Goal: Find specific page/section: Find specific page/section

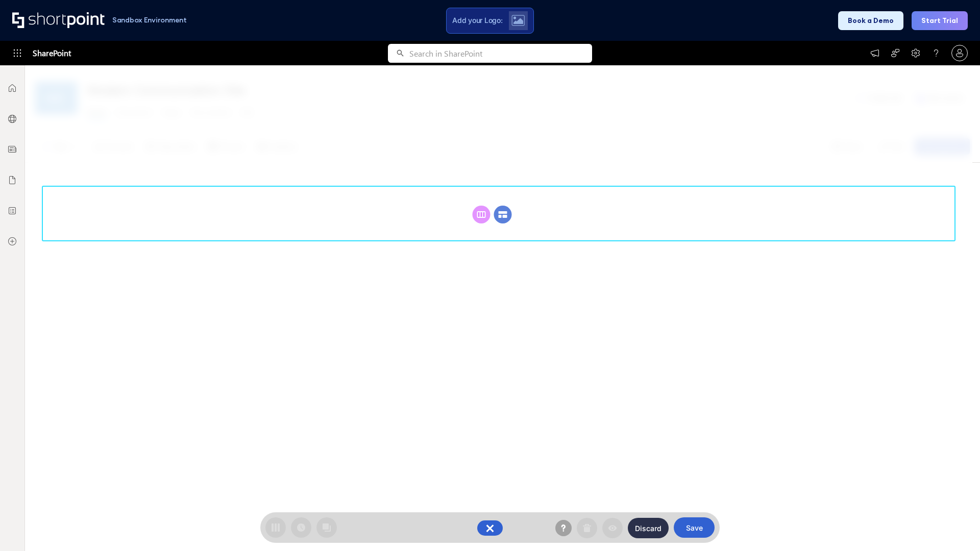
scroll to position [140, 0]
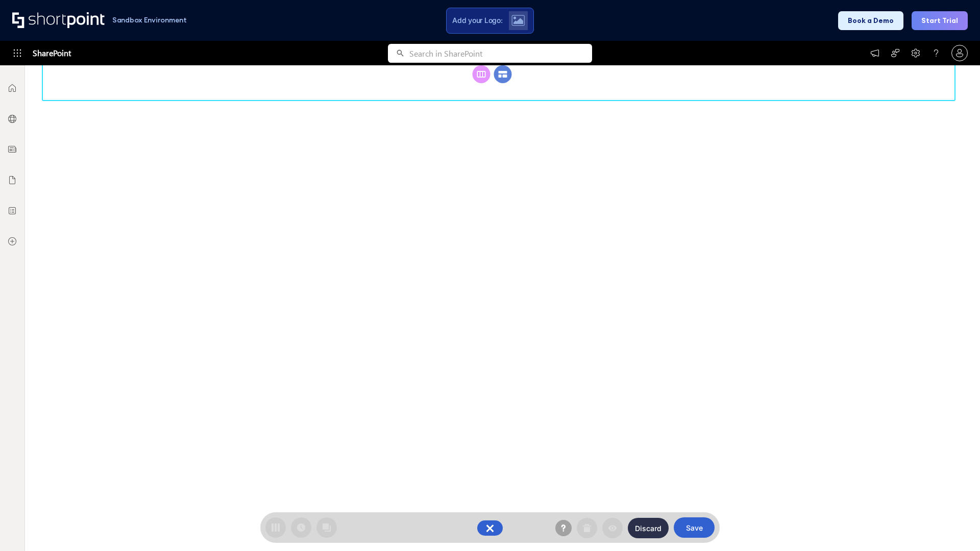
click at [503, 74] on circle at bounding box center [503, 74] width 18 height 18
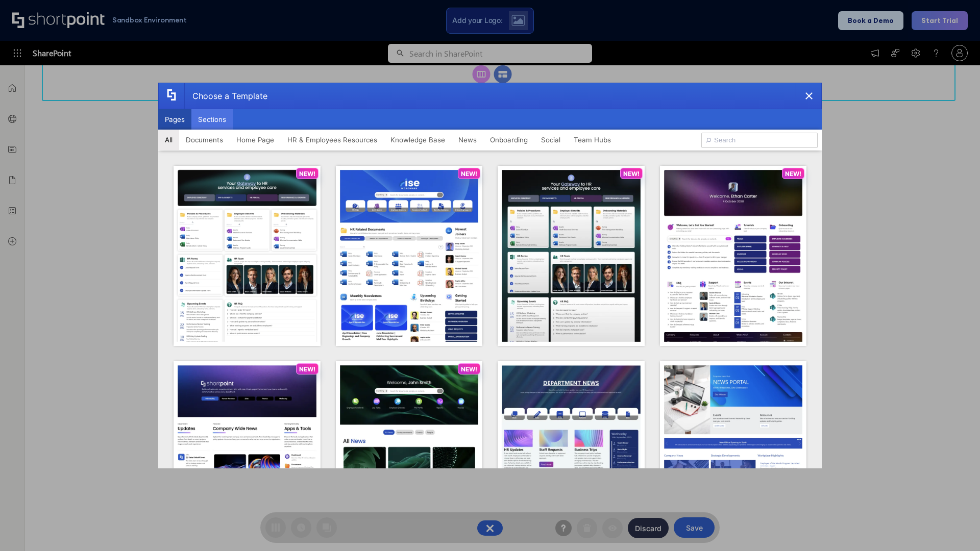
click at [212, 119] on button "Sections" at bounding box center [211, 119] width 41 height 20
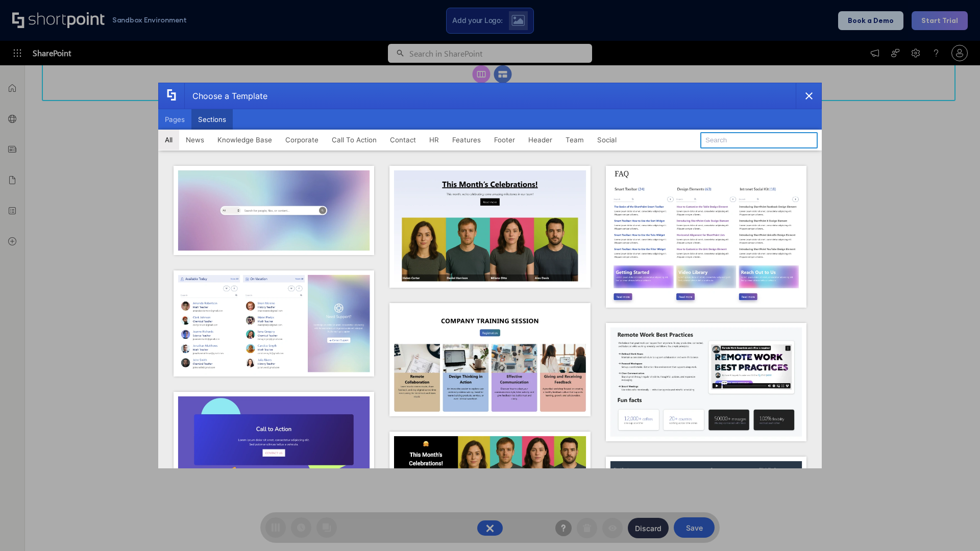
type input "Meet The Team"
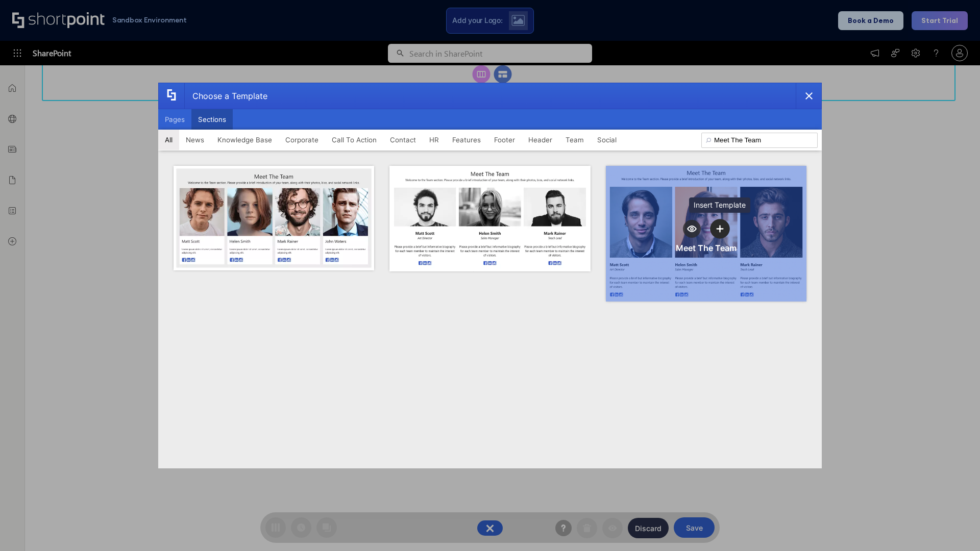
click at [720, 229] on icon "template selector" at bounding box center [720, 228] width 7 height 7
